Goal: Transaction & Acquisition: Purchase product/service

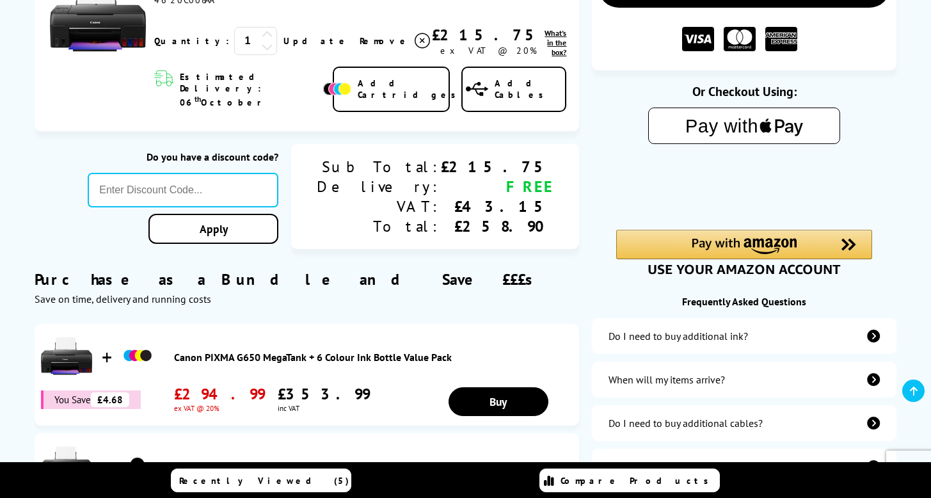
scroll to position [130, 0]
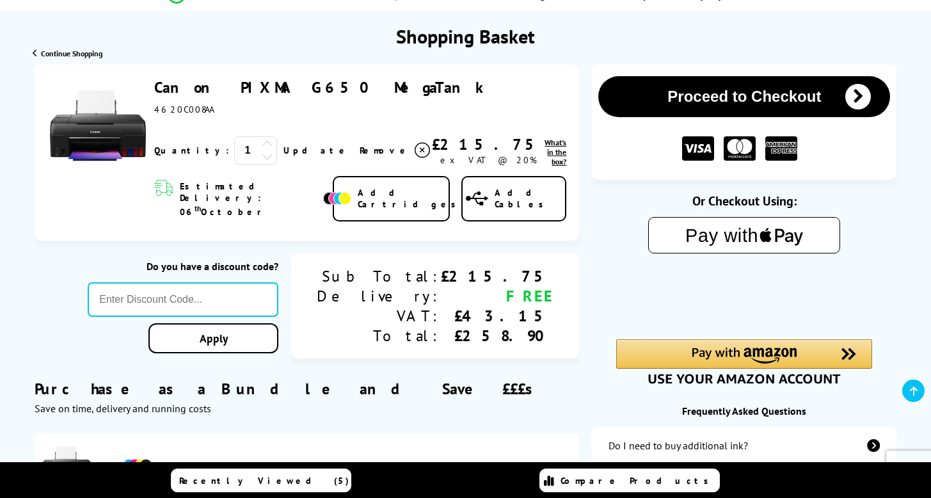
click at [67, 52] on span "Continue Shopping" at bounding box center [71, 54] width 61 height 10
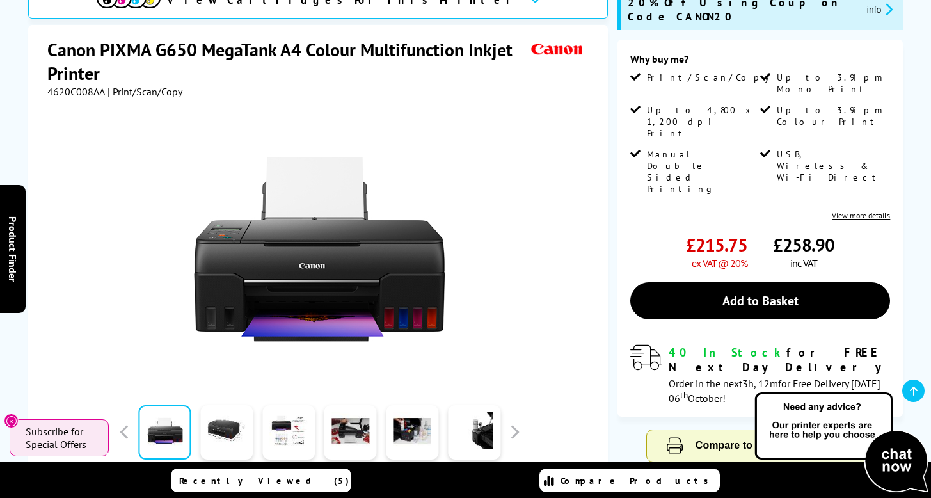
scroll to position [269, 0]
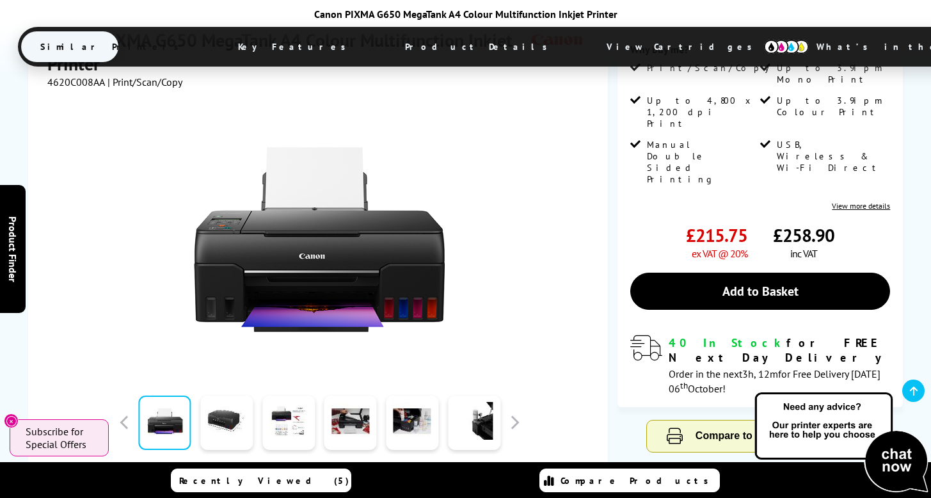
click at [312, 471] on span "Watch video" at bounding box center [328, 477] width 53 height 13
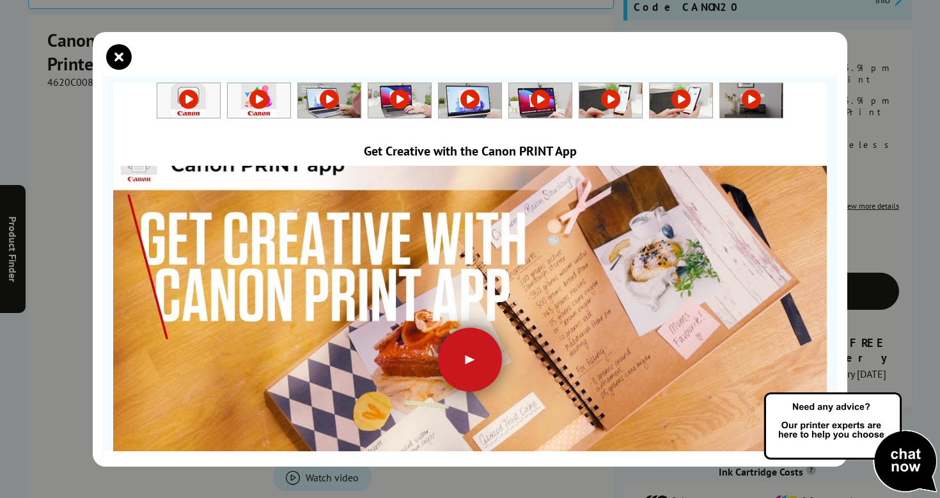
click at [467, 353] on div at bounding box center [470, 359] width 64 height 64
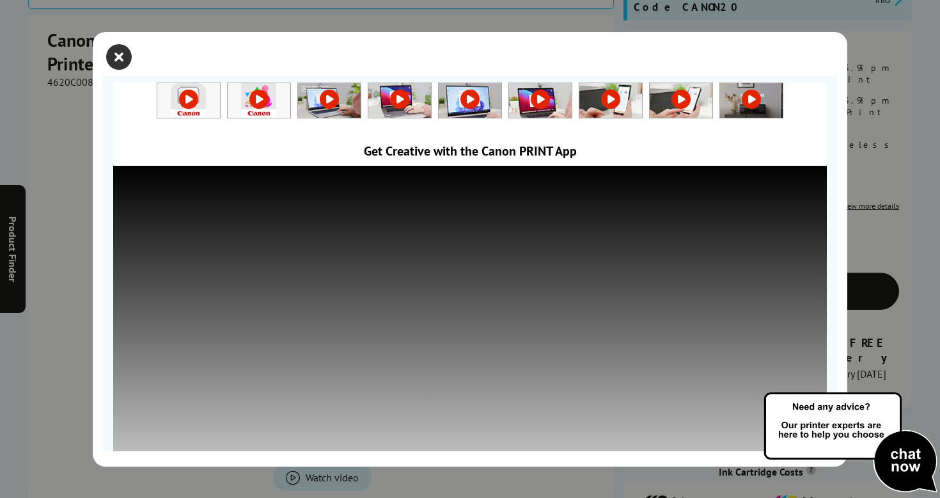
click at [117, 52] on icon "close modal" at bounding box center [119, 57] width 26 height 26
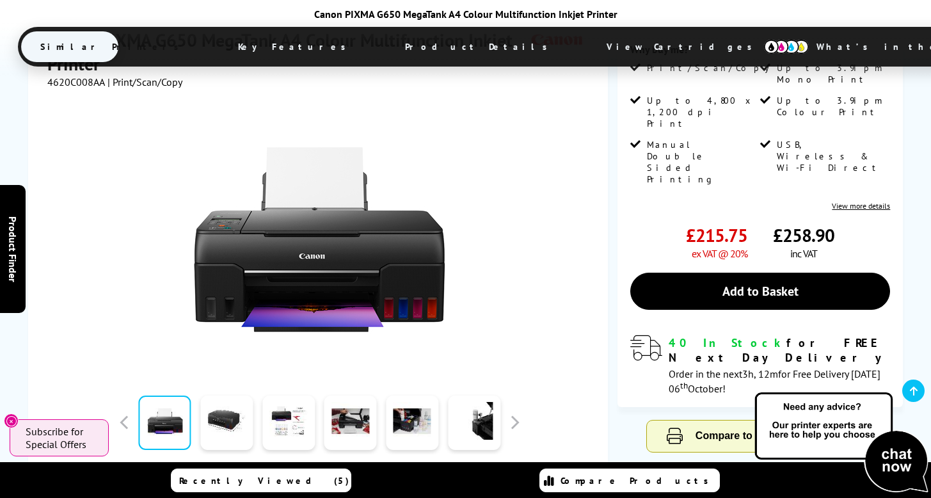
click at [797, 45] on span "What’s in the Box?" at bounding box center [904, 46] width 215 height 31
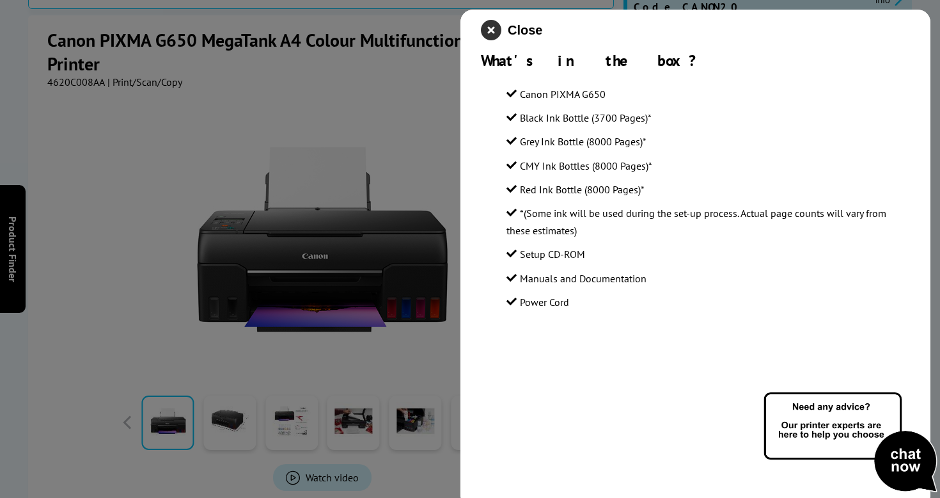
click at [487, 26] on icon "close modal" at bounding box center [491, 30] width 20 height 20
